Goal: Use online tool/utility: Utilize a website feature to perform a specific function

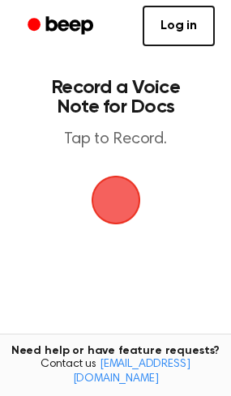
click at [104, 197] on span "button" at bounding box center [115, 199] width 45 height 45
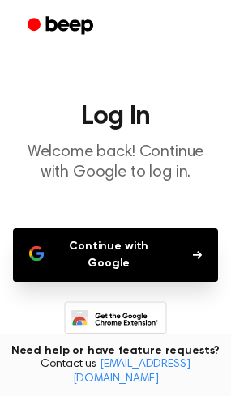
click at [104, 249] on button "Continue with Google" at bounding box center [115, 254] width 205 height 53
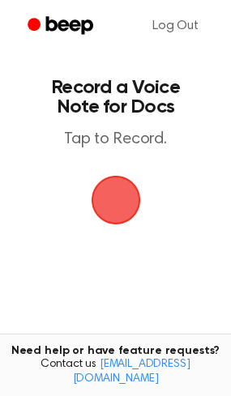
click at [131, 207] on span "button" at bounding box center [115, 200] width 49 height 49
click at [112, 200] on span "button" at bounding box center [115, 199] width 45 height 45
click at [104, 136] on p "Tap to Record." at bounding box center [115, 139] width 172 height 20
click at [95, 208] on span "button" at bounding box center [115, 199] width 45 height 45
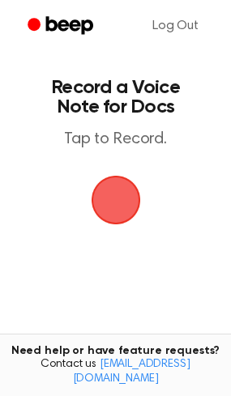
click at [95, 208] on span "button" at bounding box center [115, 199] width 45 height 45
click at [95, 209] on span "button" at bounding box center [115, 199] width 45 height 45
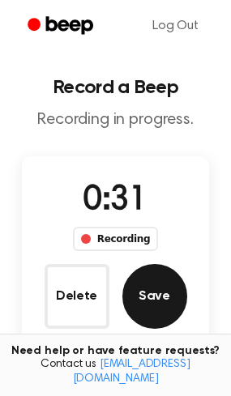
click at [142, 292] on button "Save" at bounding box center [154, 296] width 65 height 65
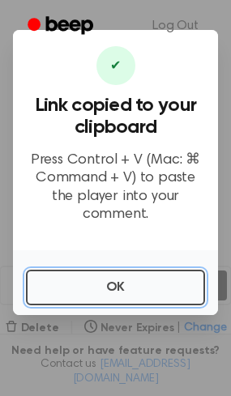
click at [86, 269] on button "OK" at bounding box center [115, 287] width 179 height 36
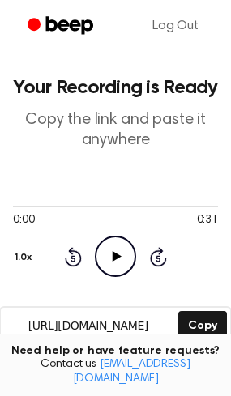
click at [110, 258] on icon "Play Audio" at bounding box center [115, 255] width 41 height 41
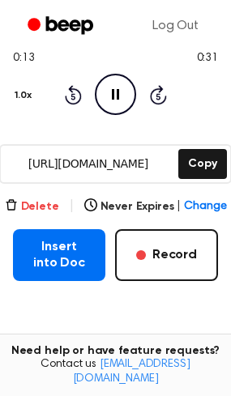
click at [38, 209] on button "Delete" at bounding box center [32, 206] width 54 height 17
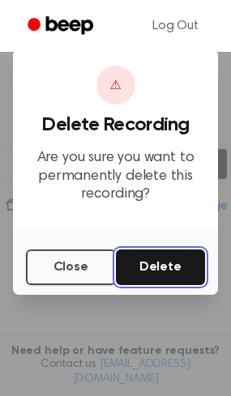
click at [141, 266] on button "Delete" at bounding box center [161, 267] width 90 height 36
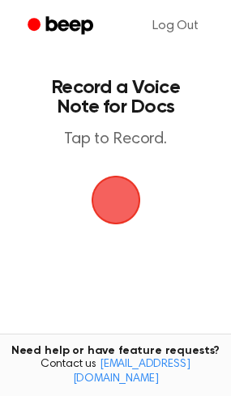
click at [124, 208] on span "button" at bounding box center [115, 199] width 45 height 45
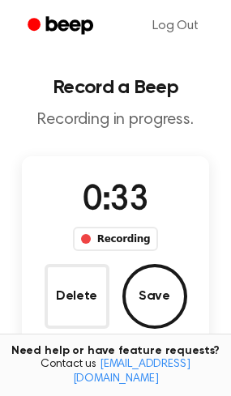
click at [158, 273] on button "Save" at bounding box center [154, 296] width 65 height 65
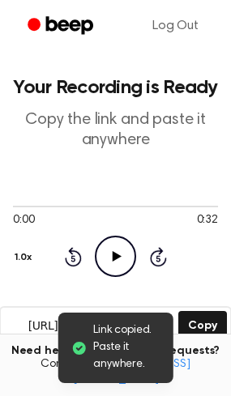
click at [121, 257] on icon "Play Audio" at bounding box center [115, 255] width 41 height 41
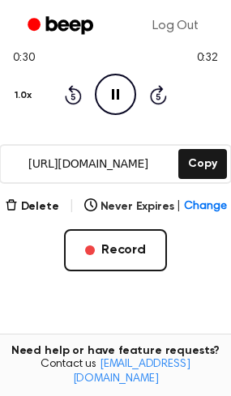
scroll to position [243, 0]
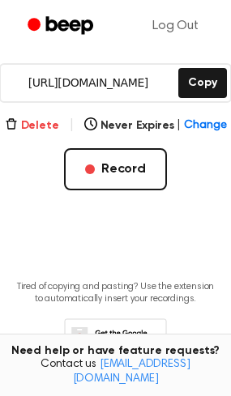
click at [28, 121] on button "Delete" at bounding box center [32, 125] width 54 height 17
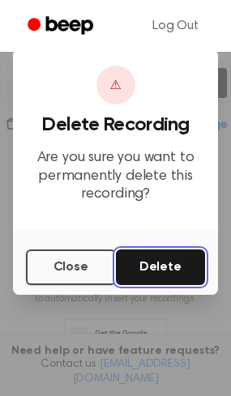
click at [129, 267] on button "Delete" at bounding box center [161, 267] width 90 height 36
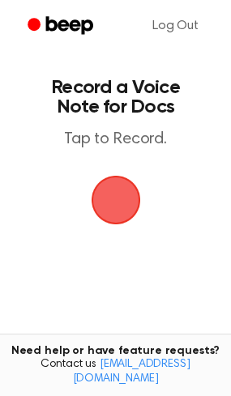
click at [108, 192] on span "button" at bounding box center [115, 200] width 90 height 90
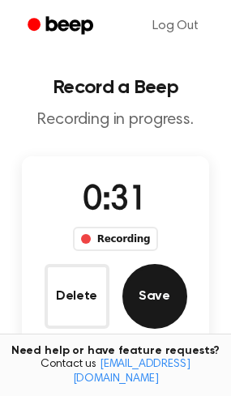
click at [149, 295] on button "Save" at bounding box center [154, 296] width 65 height 65
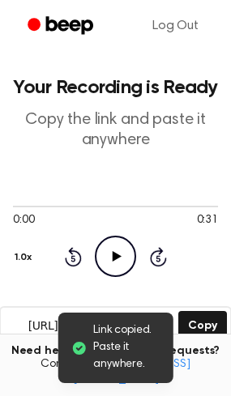
click at [125, 254] on icon "Play Audio" at bounding box center [115, 255] width 41 height 41
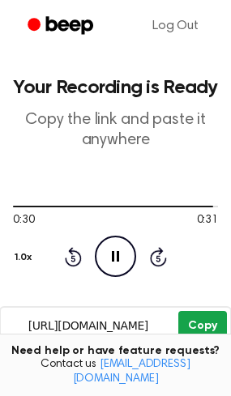
click at [205, 318] on button "Copy" at bounding box center [202, 326] width 48 height 30
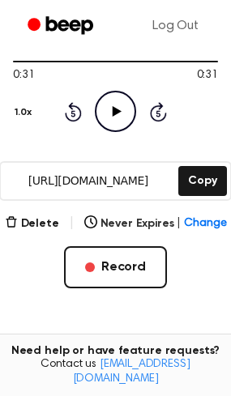
scroll to position [151, 0]
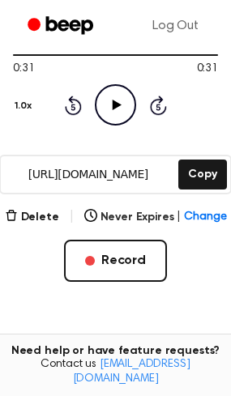
click at [201, 204] on main "Your Recording is Ready Copy the link and paste it anywhere 0:31 0:31 Your brow…" at bounding box center [115, 174] width 231 height 650
click at [201, 217] on span "Change" at bounding box center [205, 217] width 42 height 17
click at [36, 291] on main "Your Recording is Ready Copy the link and paste it anywhere 0:31 0:31 Your brow…" at bounding box center [115, 174] width 231 height 650
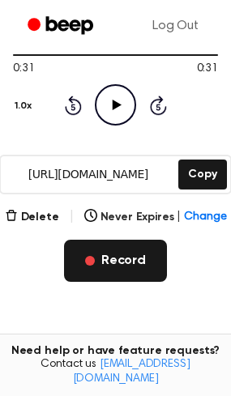
click at [88, 262] on span "button" at bounding box center [90, 261] width 10 height 10
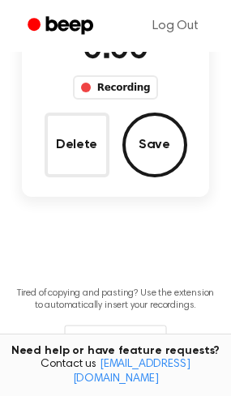
scroll to position [66, 0]
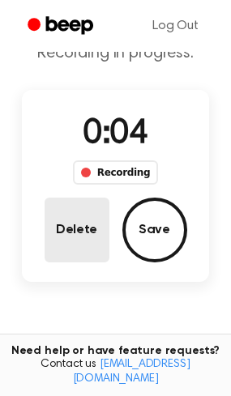
click at [95, 230] on button "Delete" at bounding box center [76, 229] width 65 height 65
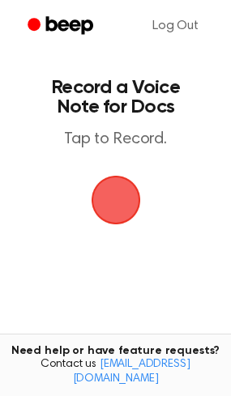
click at [125, 195] on span "button" at bounding box center [116, 200] width 78 height 78
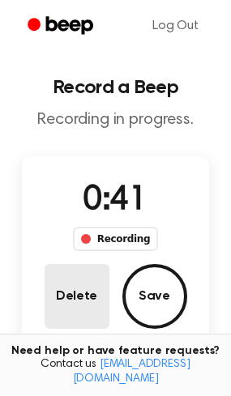
click at [88, 299] on button "Delete" at bounding box center [76, 296] width 65 height 65
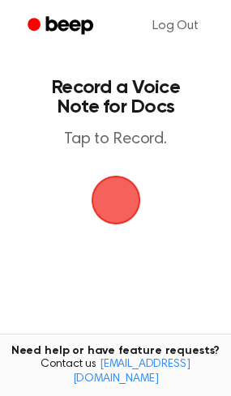
click at [132, 205] on span "button" at bounding box center [116, 200] width 66 height 66
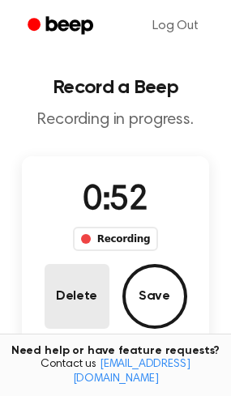
click at [81, 289] on button "Delete" at bounding box center [76, 296] width 65 height 65
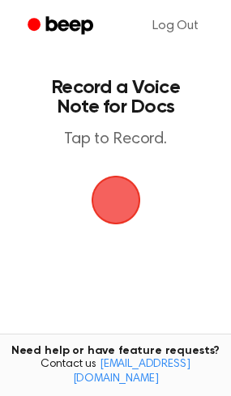
click at [110, 204] on span "button" at bounding box center [115, 199] width 78 height 78
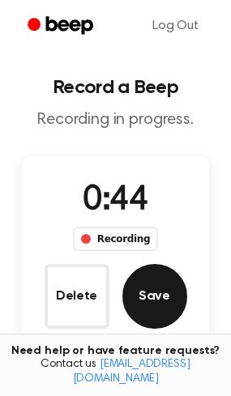
click at [136, 303] on button "Save" at bounding box center [154, 296] width 65 height 65
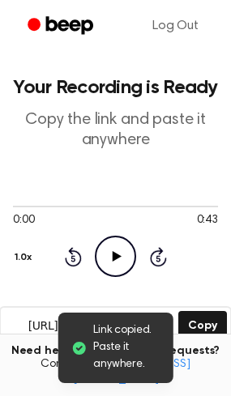
click at [115, 259] on icon at bounding box center [116, 256] width 9 height 11
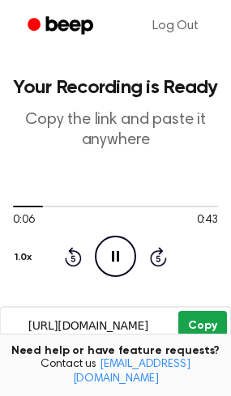
click at [201, 319] on button "Copy" at bounding box center [202, 326] width 48 height 30
